Goal: Task Accomplishment & Management: Use online tool/utility

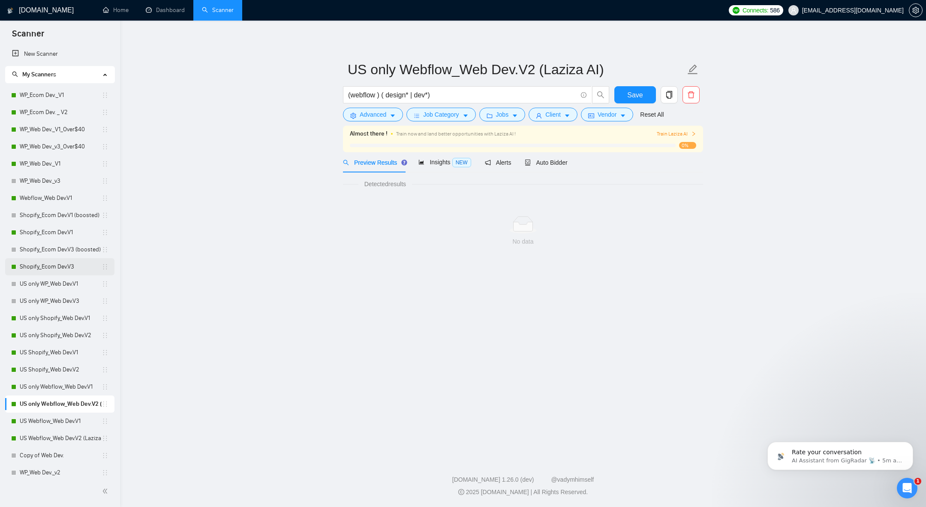
click at [45, 264] on link "Shopify_Ecom Dev.V3" at bounding box center [61, 266] width 82 height 17
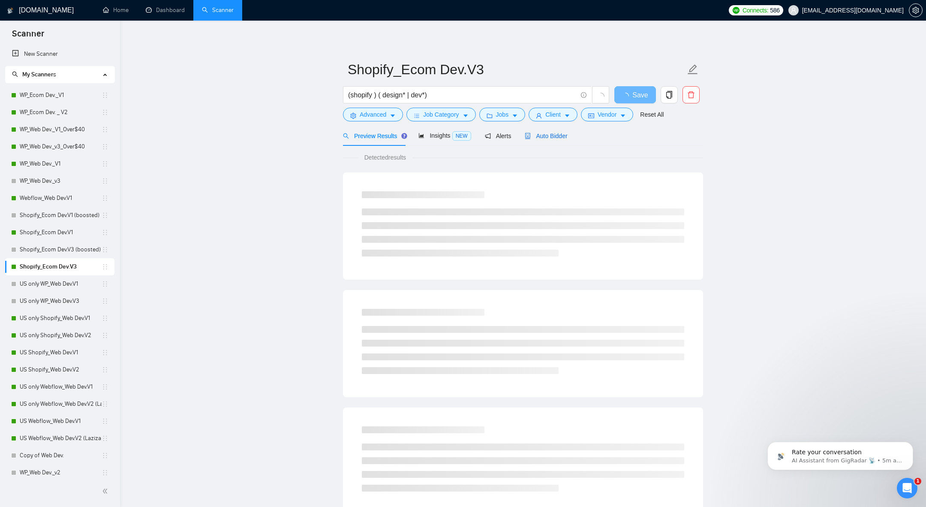
click at [552, 139] on div "Auto Bidder" at bounding box center [546, 135] width 42 height 9
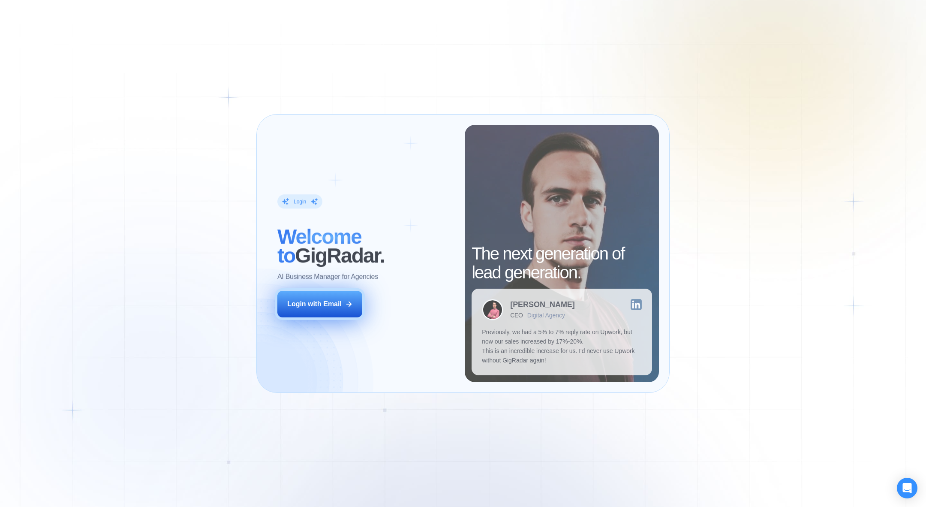
click at [305, 295] on button "Login with Email" at bounding box center [319, 304] width 85 height 27
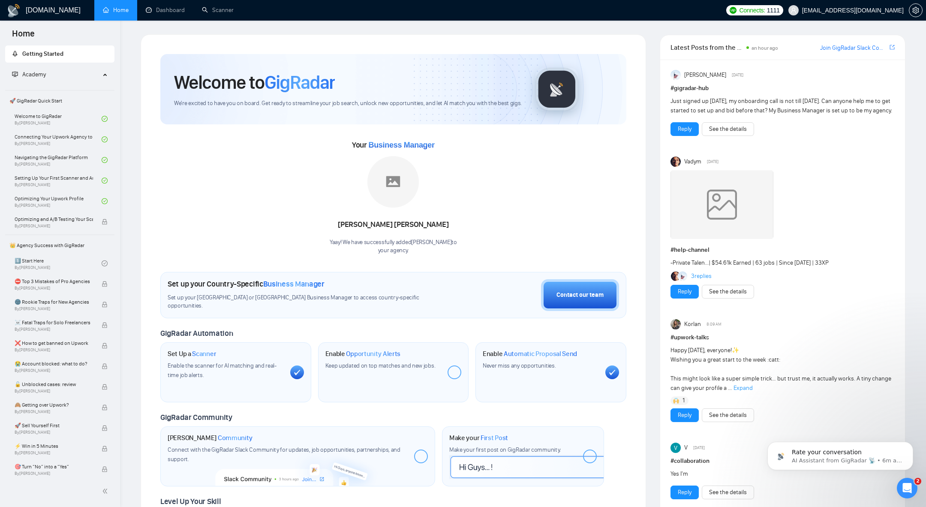
scroll to position [21, 0]
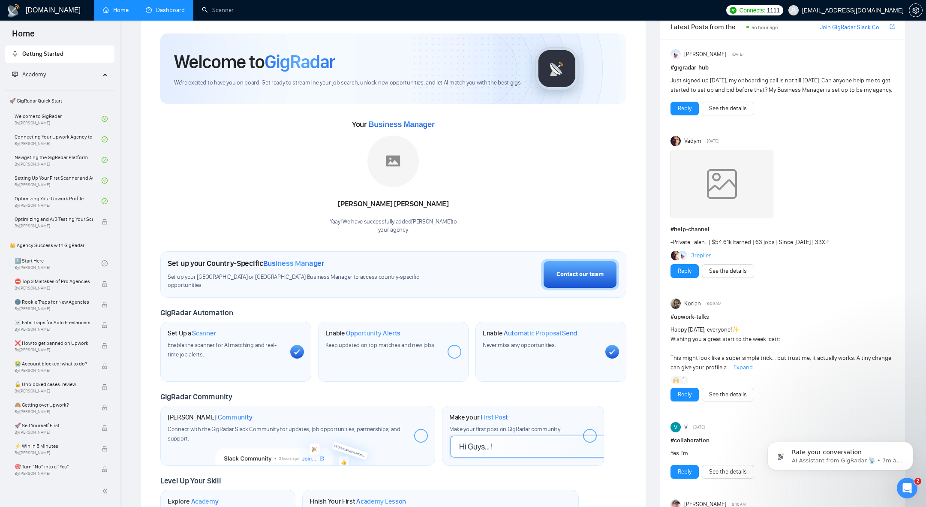
click at [159, 14] on link "Dashboard" at bounding box center [165, 9] width 39 height 7
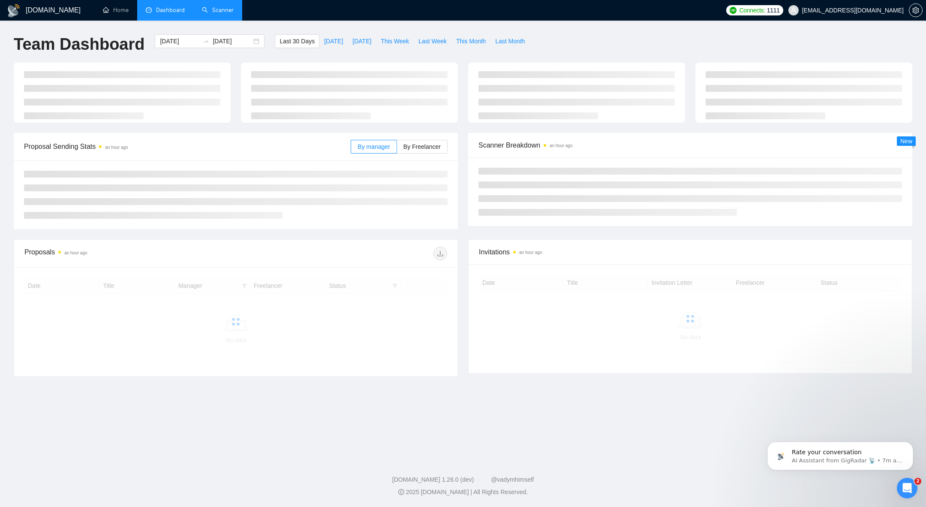
click at [217, 7] on link "Scanner" at bounding box center [218, 9] width 32 height 7
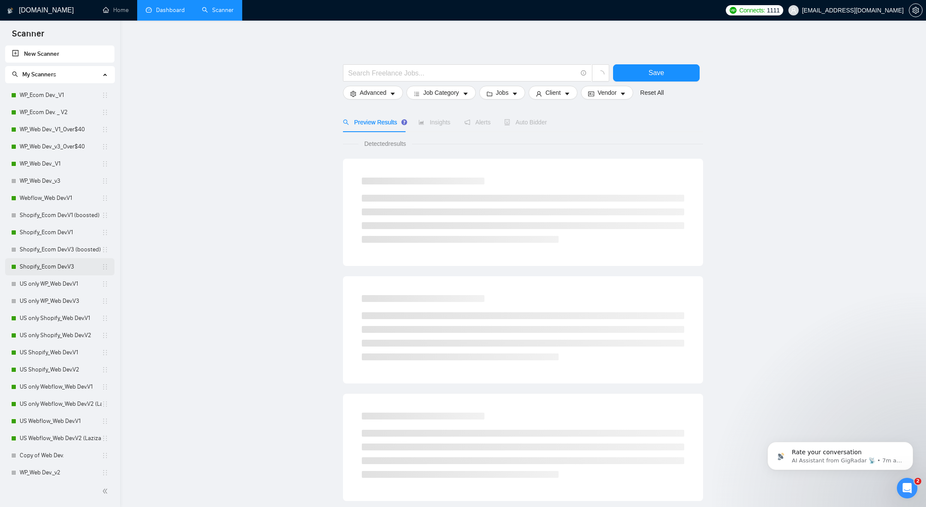
click at [48, 266] on link "Shopify_Ecom Dev.V3" at bounding box center [61, 266] width 82 height 17
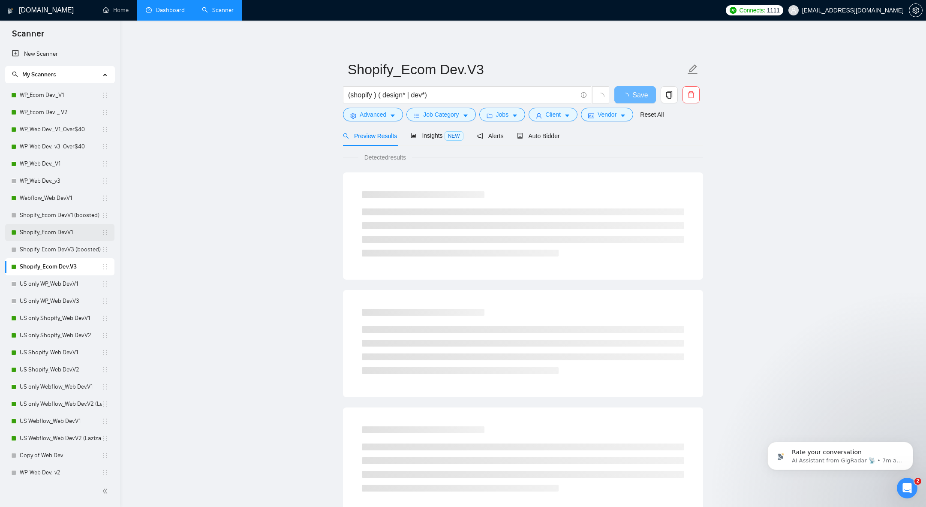
click at [61, 234] on link "Shopify_Ecom Dev.V1" at bounding box center [61, 232] width 82 height 17
click at [533, 140] on div "Auto Bidder" at bounding box center [538, 135] width 42 height 9
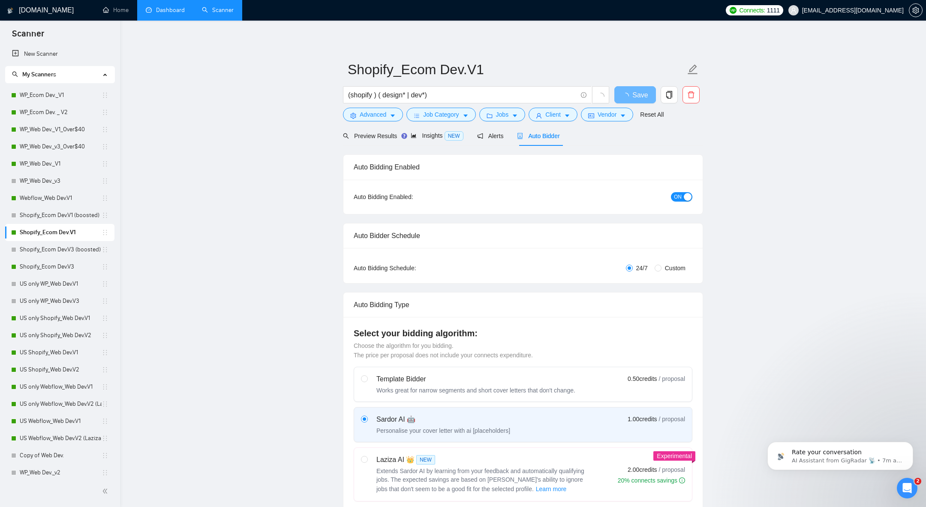
radio input "false"
radio input "true"
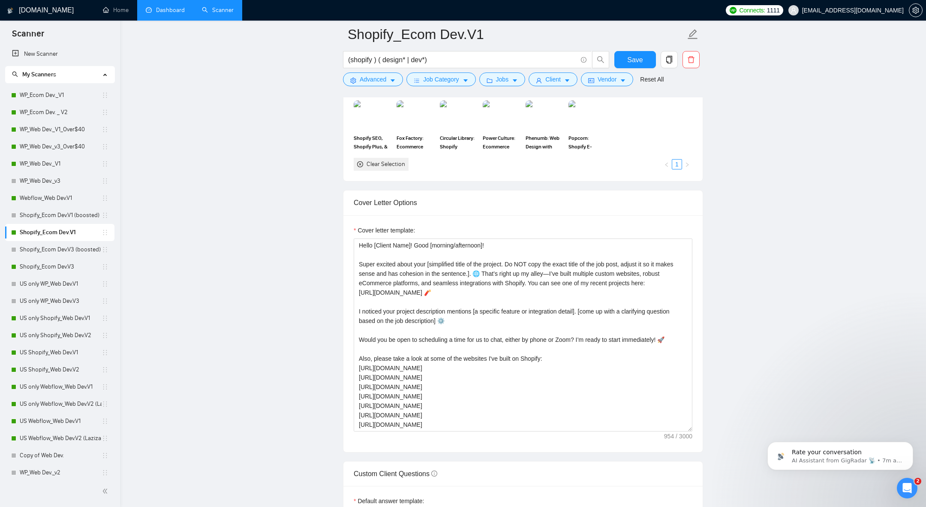
scroll to position [1104, 0]
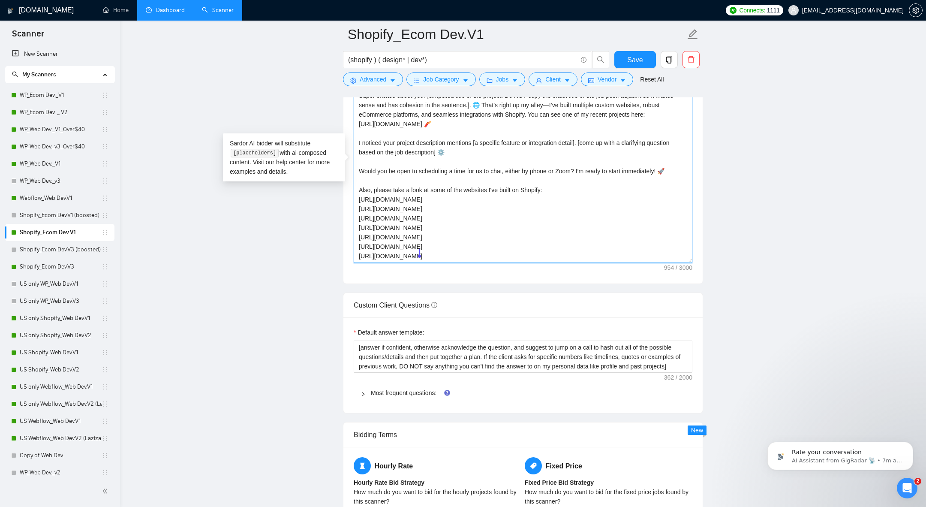
drag, startPoint x: 359, startPoint y: 198, endPoint x: 454, endPoint y: 250, distance: 108.7
click at [454, 250] on textarea "Hello [Client Name]! Good [morning/afternoon]! Super excited about your [simpli…" at bounding box center [523, 166] width 339 height 193
type textarea "Hello [Client Name]! Good [morning/afternoon]! Super excited about your [simpli…"
click at [432, 242] on textarea "Hello [Client Name]! Good [morning/afternoon]! Super excited about your [simpli…" at bounding box center [523, 166] width 339 height 193
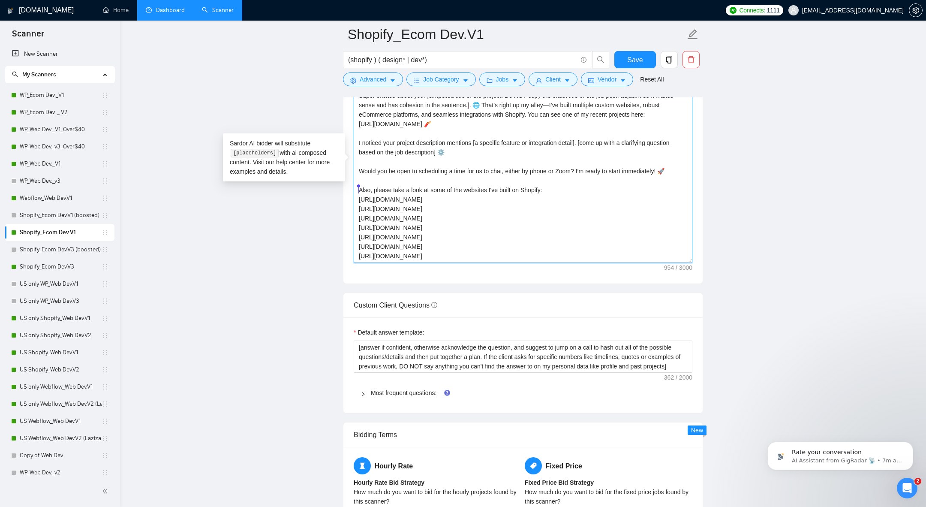
drag, startPoint x: 423, startPoint y: 255, endPoint x: 357, endPoint y: 187, distance: 94.6
click at [357, 187] on textarea "Hello [Client Name]! Good [morning/afternoon]! Super excited about your [simpli…" at bounding box center [523, 166] width 339 height 193
click at [384, 122] on textarea "Hello [Client Name]! Good [morning/afternoon]! Super excited about your [simpli…" at bounding box center [523, 166] width 339 height 193
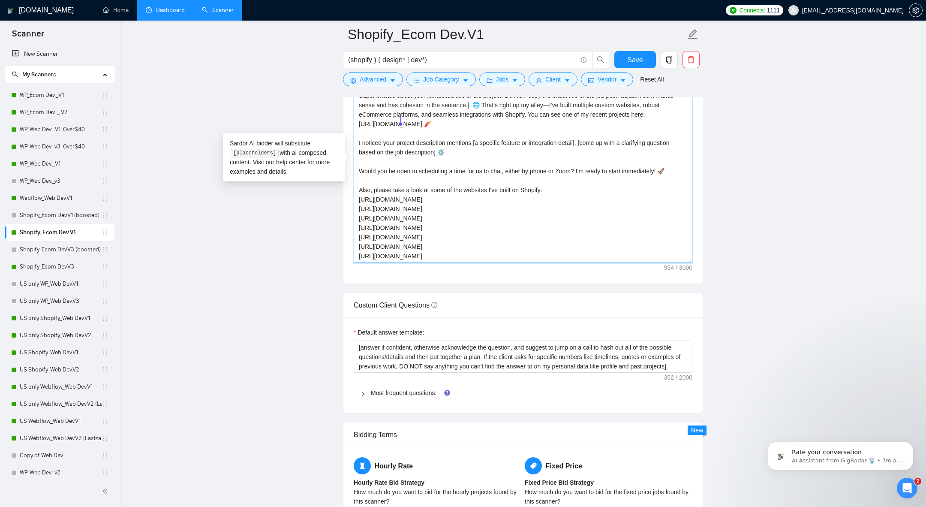
click at [384, 122] on textarea "Hello [Client Name]! Good [morning/afternoon]! Super excited about your [simpli…" at bounding box center [523, 166] width 339 height 193
click at [405, 127] on textarea "Hello [Client Name]! Good [morning/afternoon]! Super excited about your [simpli…" at bounding box center [523, 166] width 339 height 193
drag, startPoint x: 438, startPoint y: 121, endPoint x: 354, endPoint y: 120, distance: 84.0
click at [354, 120] on textarea "Hello [Client Name]! Good [morning/afternoon]! Super excited about your [simpli…" at bounding box center [523, 166] width 339 height 193
